Goal: Information Seeking & Learning: Learn about a topic

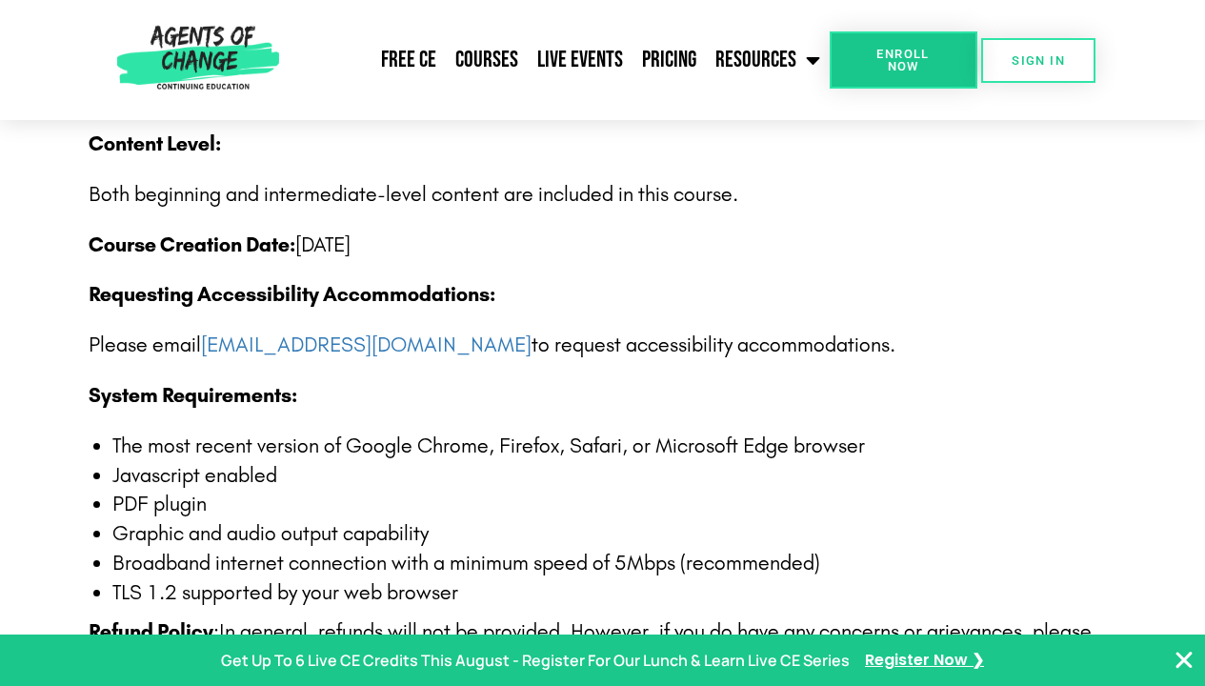
scroll to position [3337, 0]
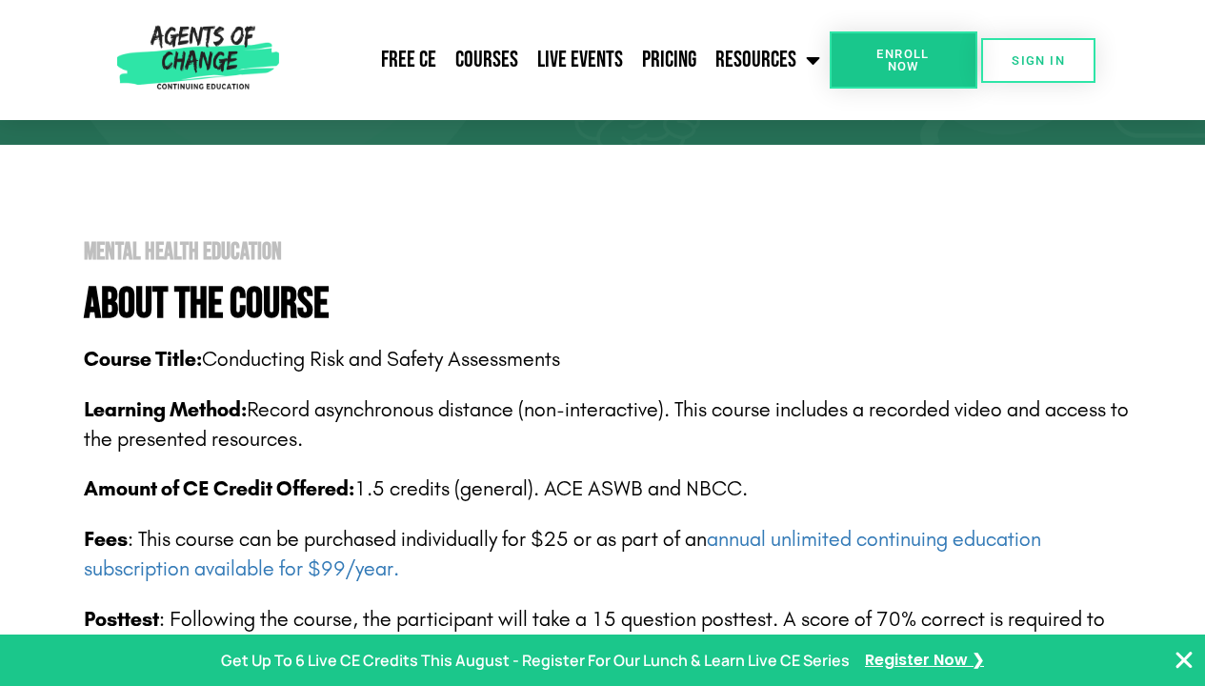
scroll to position [296, 0]
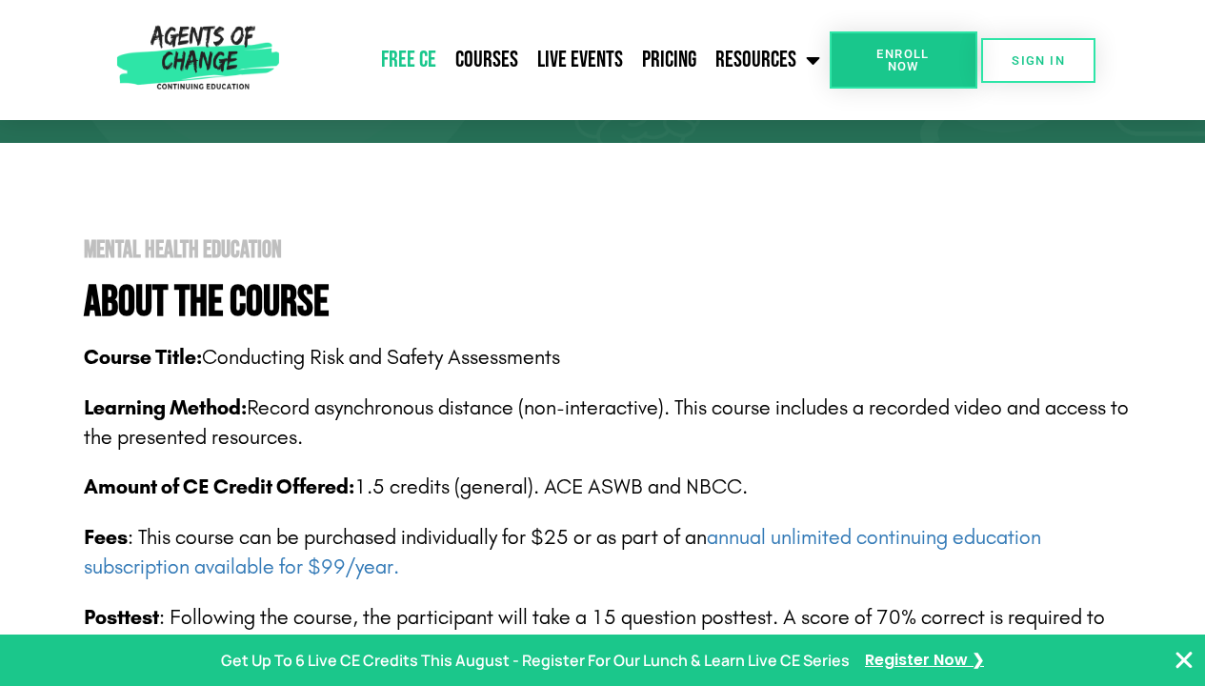
click at [429, 41] on link "Free CE" at bounding box center [409, 60] width 74 height 48
click at [423, 54] on link "Free CE" at bounding box center [409, 60] width 74 height 48
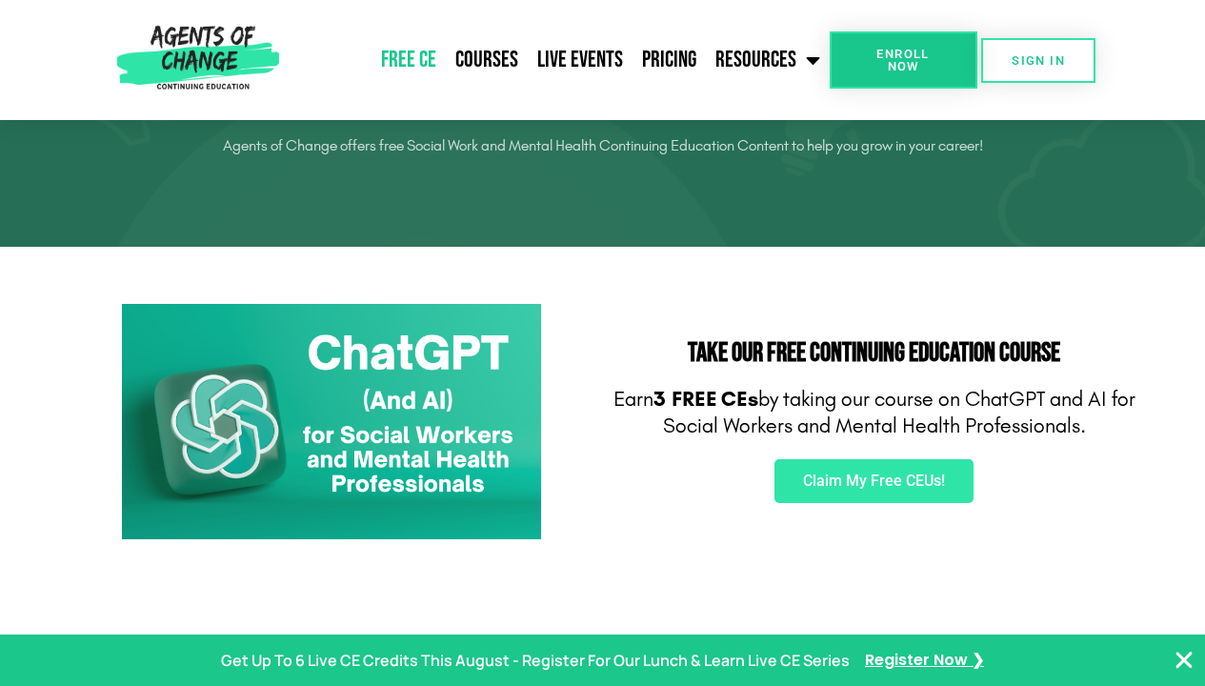
scroll to position [161, 0]
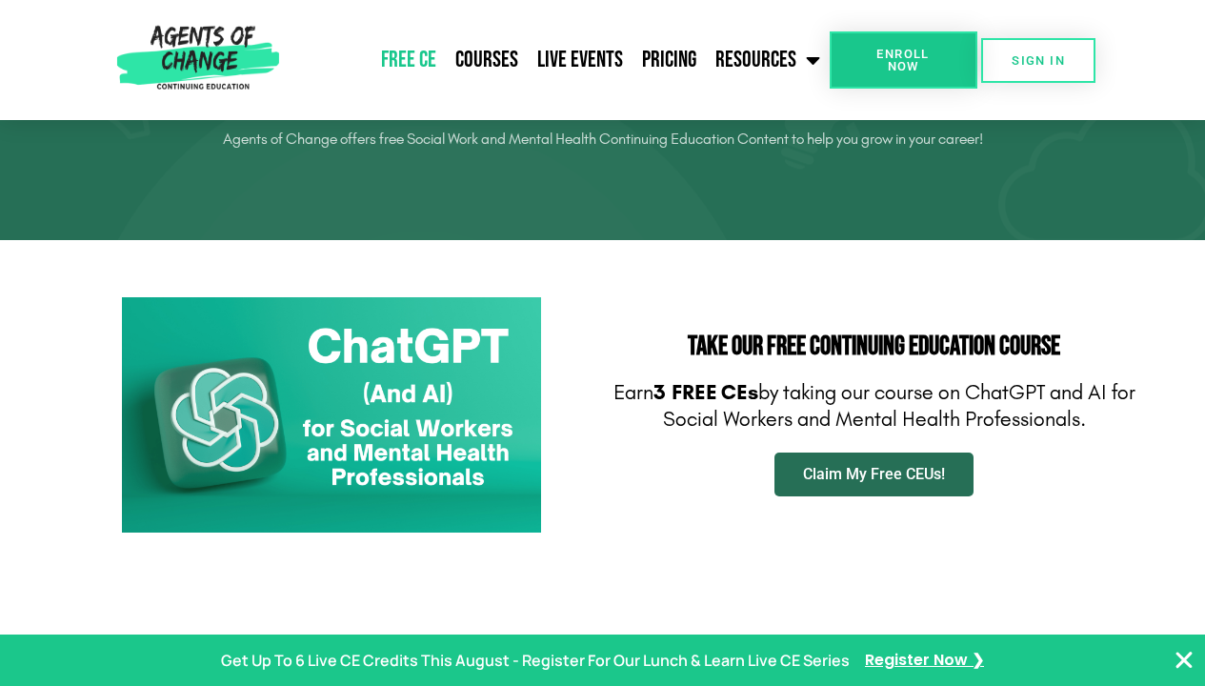
click at [803, 466] on link "Claim My Free CEUs!" at bounding box center [873, 474] width 199 height 44
